Goal: Transaction & Acquisition: Purchase product/service

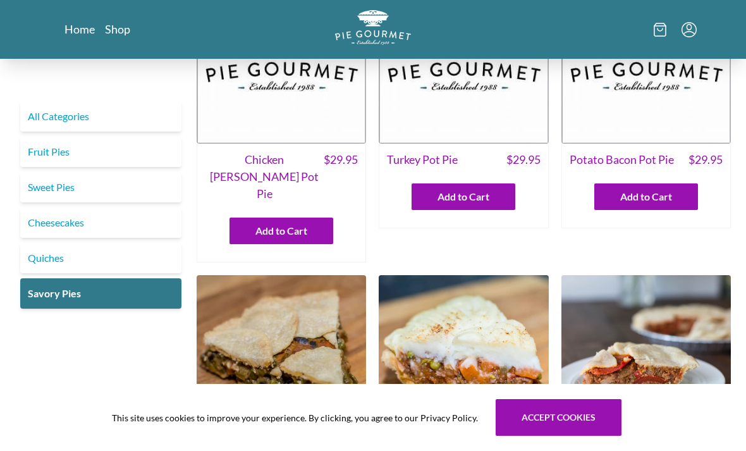
scroll to position [99, 0]
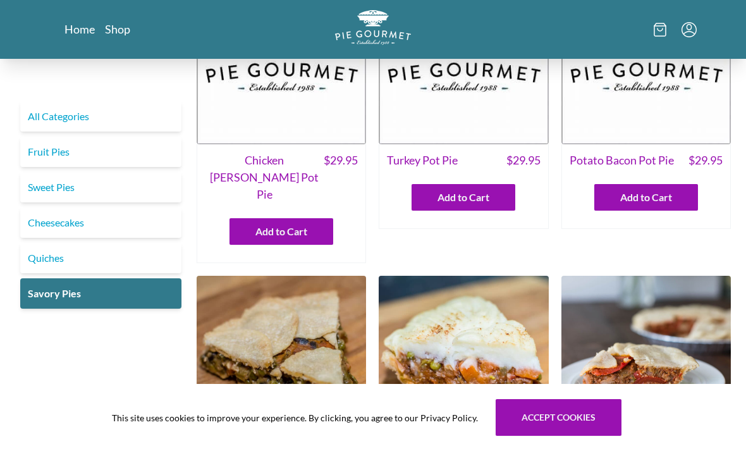
click at [332, 442] on div "This site uses cookies to improve your experience. By clicking, you agree to ou…" at bounding box center [373, 417] width 746 height 67
click at [60, 108] on link "All Categories" at bounding box center [100, 116] width 161 height 30
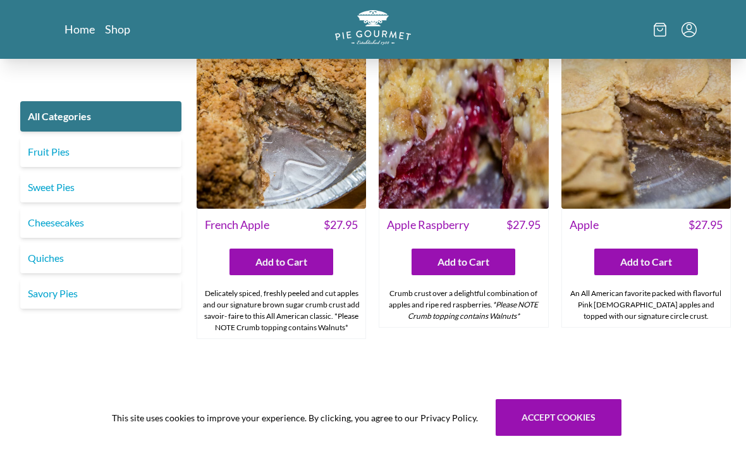
scroll to position [3826, 0]
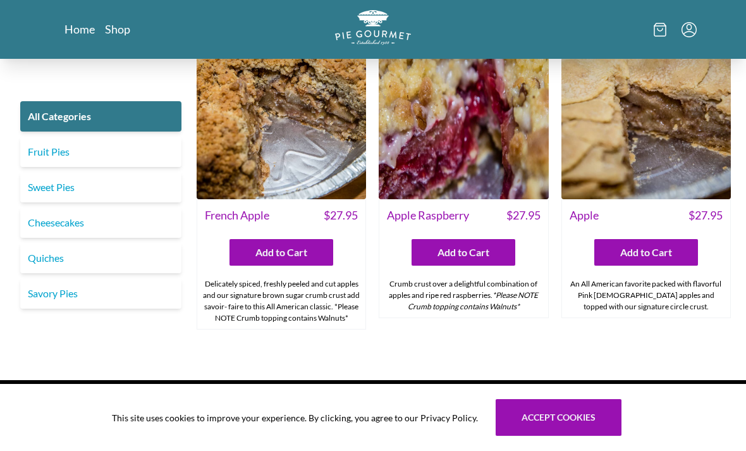
click at [56, 278] on link "Savory Pies" at bounding box center [100, 293] width 161 height 30
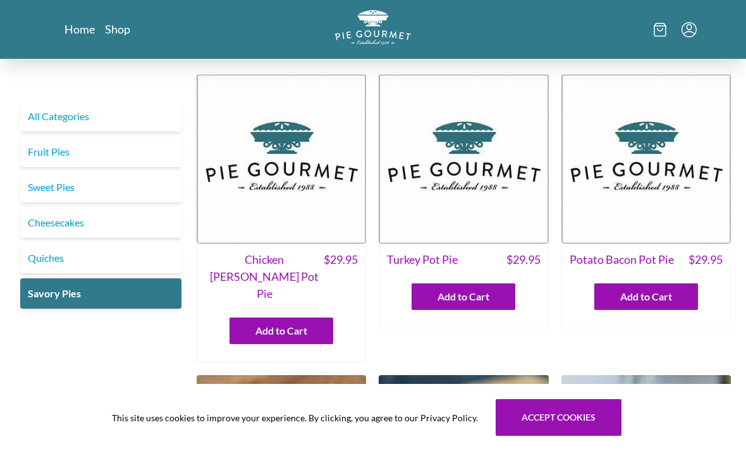
click at [82, 23] on link "Home" at bounding box center [79, 28] width 30 height 15
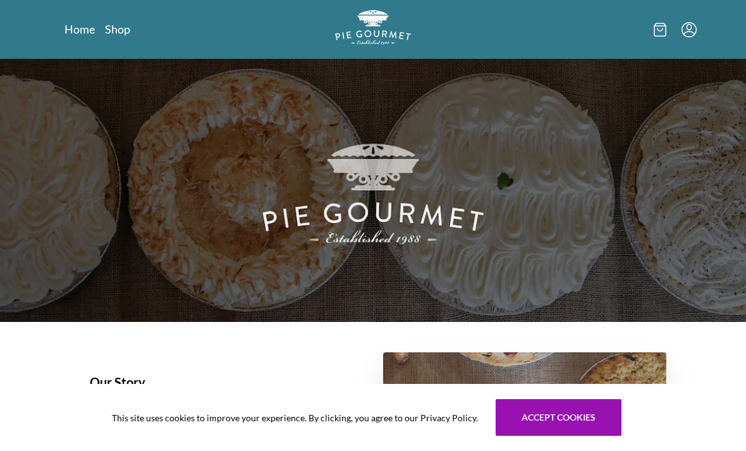
click at [121, 26] on link "Shop" at bounding box center [117, 28] width 25 height 15
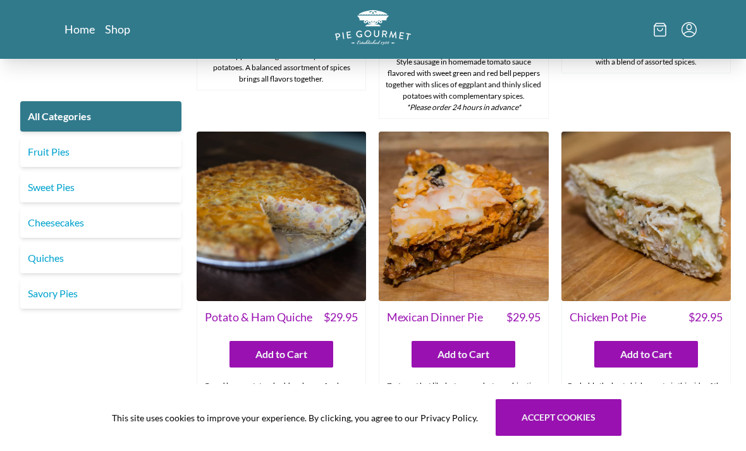
scroll to position [1580, 0]
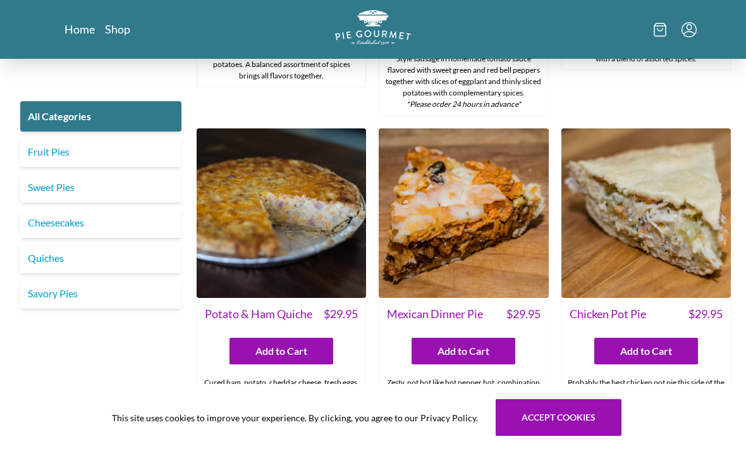
click at [514, 405] on div "Mexican Dinner Pie $ 29.95 Add to Cart Zesty, not hot like hot pepper hot, comb…" at bounding box center [463, 283] width 169 height 311
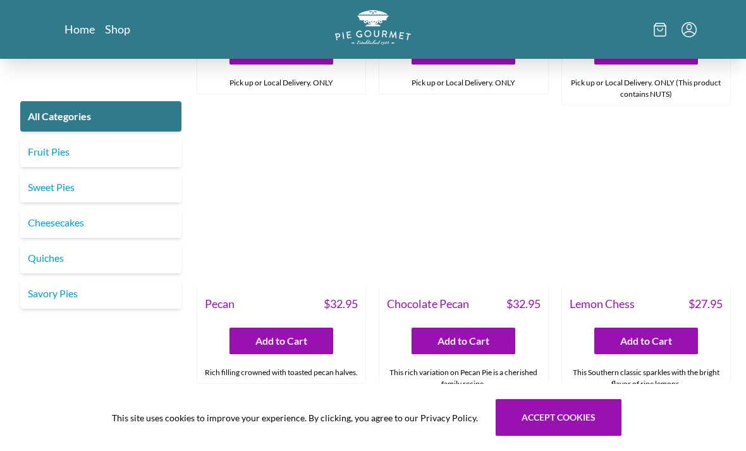
scroll to position [2811, 0]
